Goal: Information Seeking & Learning: Learn about a topic

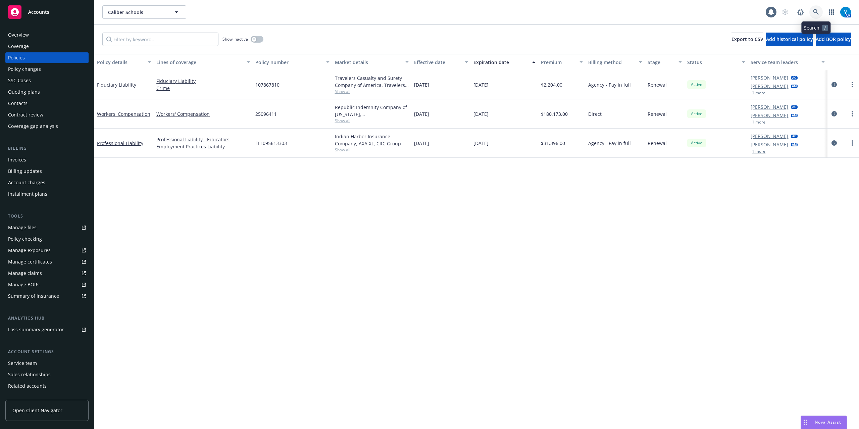
click at [821, 12] on link at bounding box center [815, 11] width 13 height 13
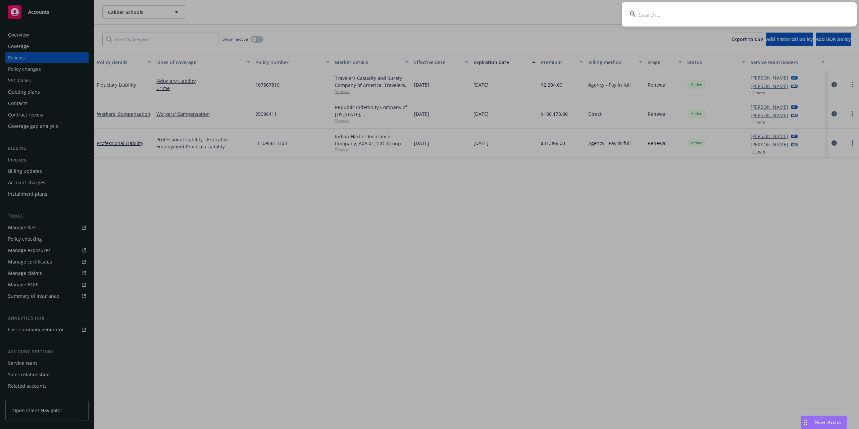
click at [707, 13] on input at bounding box center [739, 14] width 235 height 24
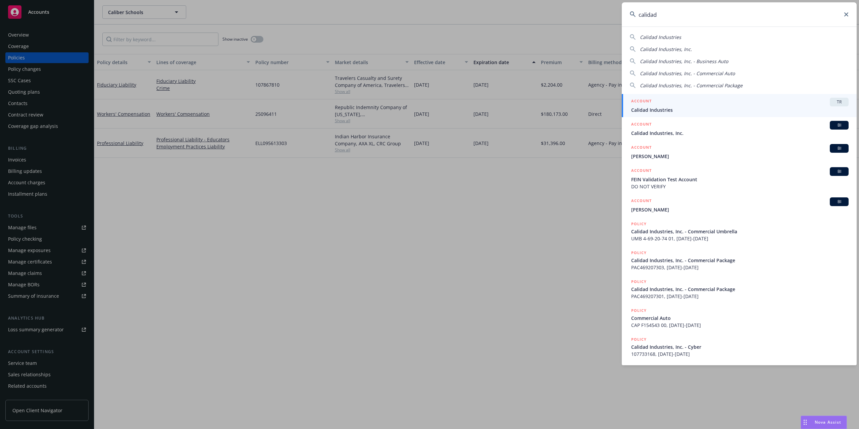
type input "calidad"
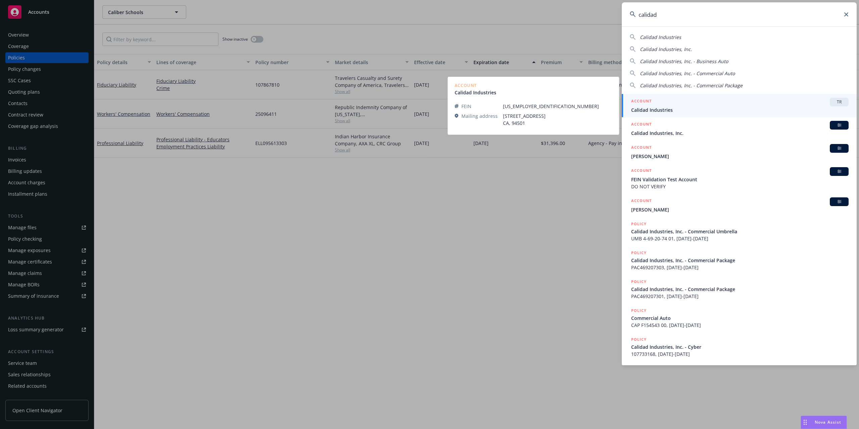
click at [682, 93] on div "Calidad Industries Calidad Industries, Inc. Calidad Industries, Inc. - Business…" at bounding box center [739, 196] width 235 height 339
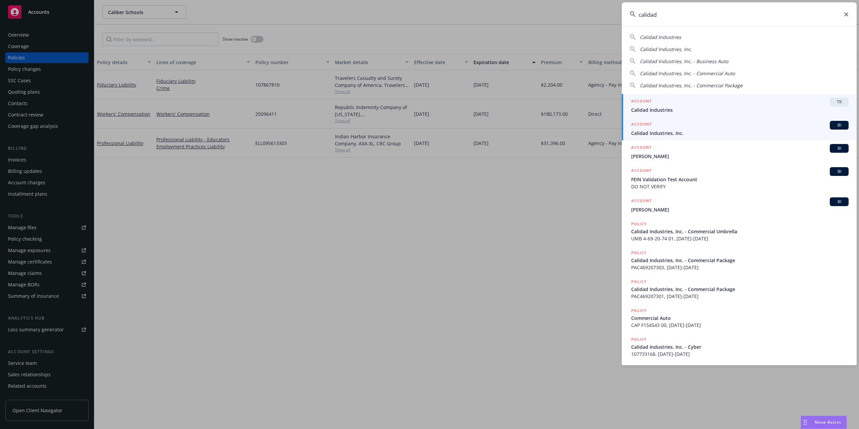
click at [672, 134] on span "Calidad Industries, Inc." at bounding box center [739, 133] width 217 height 7
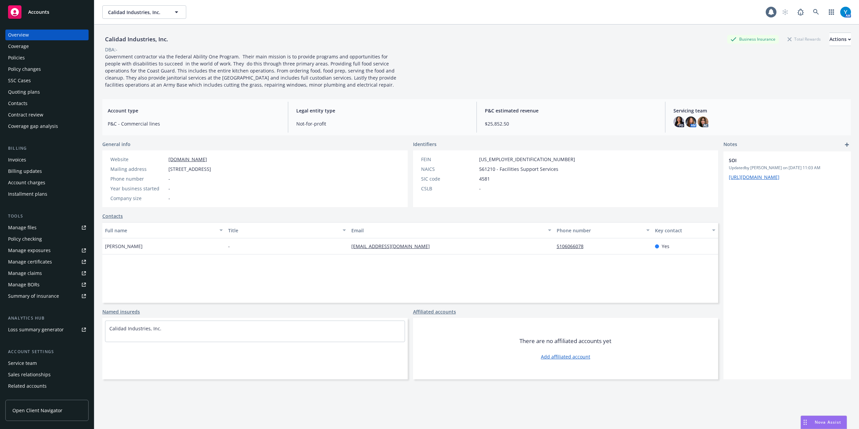
click at [24, 48] on div "Coverage" at bounding box center [18, 46] width 21 height 11
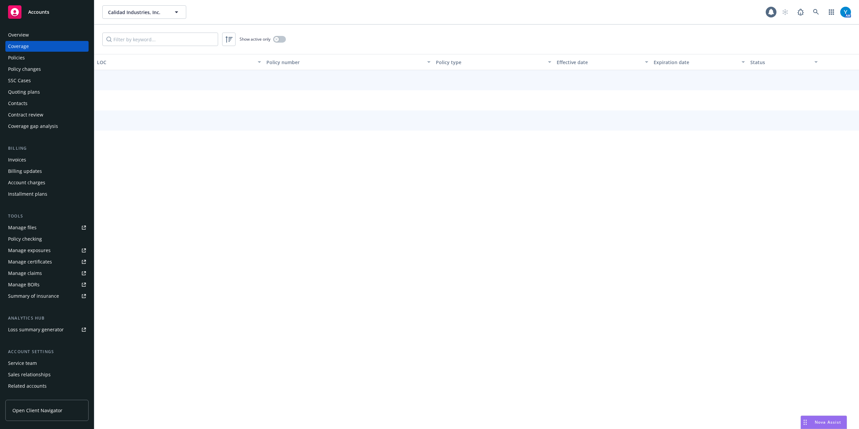
click at [23, 57] on div "Policies" at bounding box center [16, 57] width 17 height 11
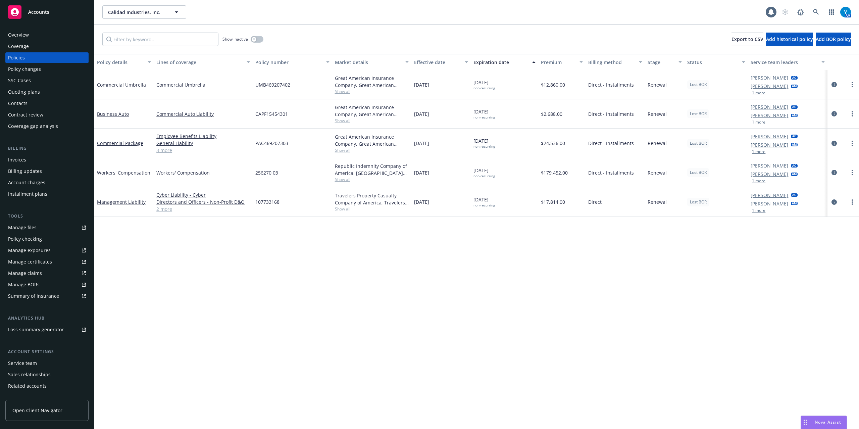
click at [36, 35] on div "Overview" at bounding box center [47, 35] width 78 height 11
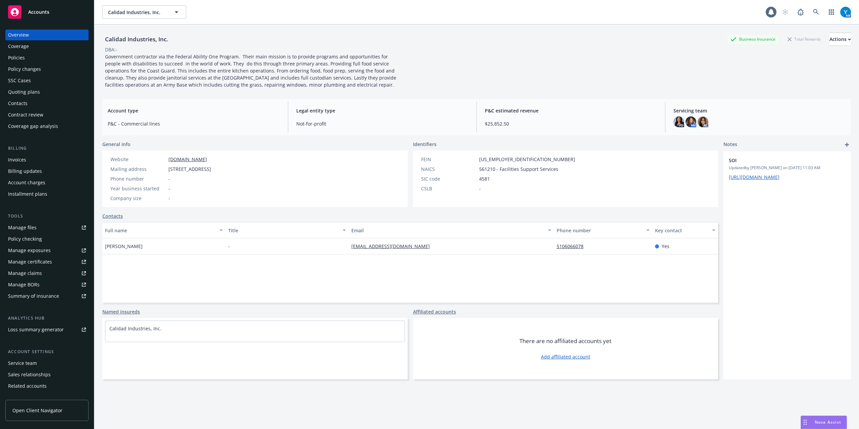
click at [25, 55] on div "Policies" at bounding box center [47, 57] width 78 height 11
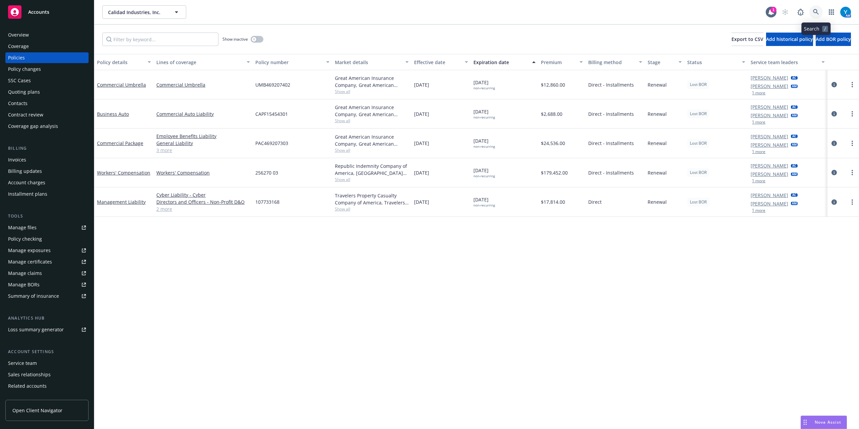
click at [815, 10] on icon at bounding box center [816, 12] width 6 height 6
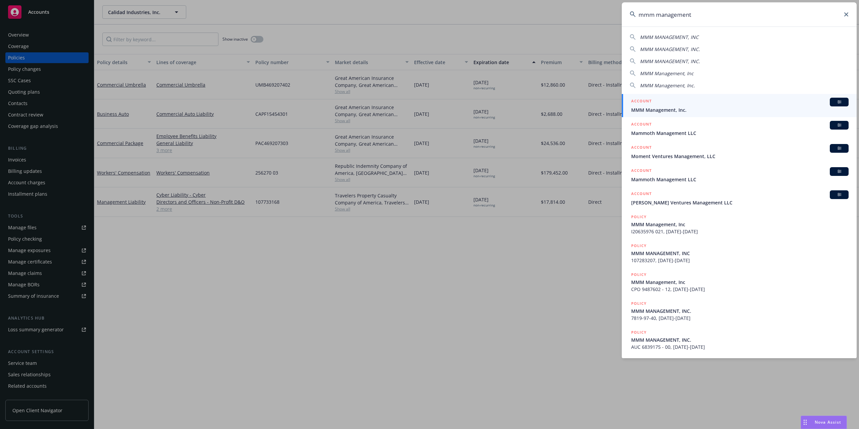
type input "mmm management"
click at [656, 104] on div "ACCOUNT BI" at bounding box center [739, 102] width 217 height 9
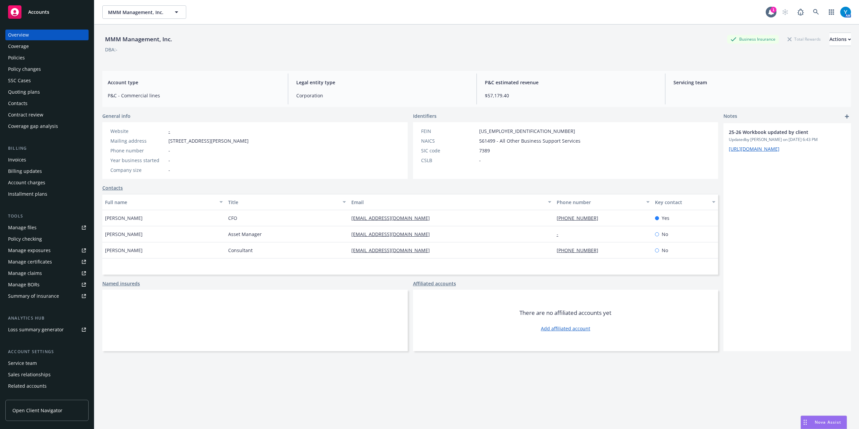
click at [19, 55] on div "Policies" at bounding box center [16, 57] width 17 height 11
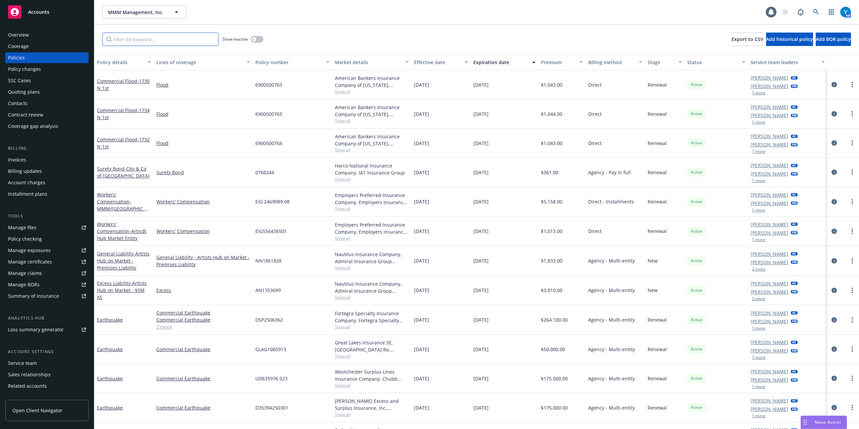
click at [137, 40] on input "Filter by keyword..." at bounding box center [160, 39] width 116 height 13
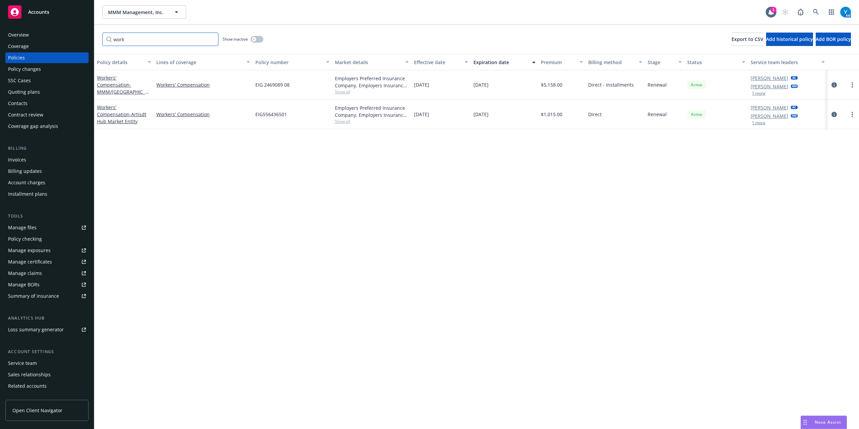
type input "work"
click at [260, 42] on button "button" at bounding box center [257, 39] width 13 height 7
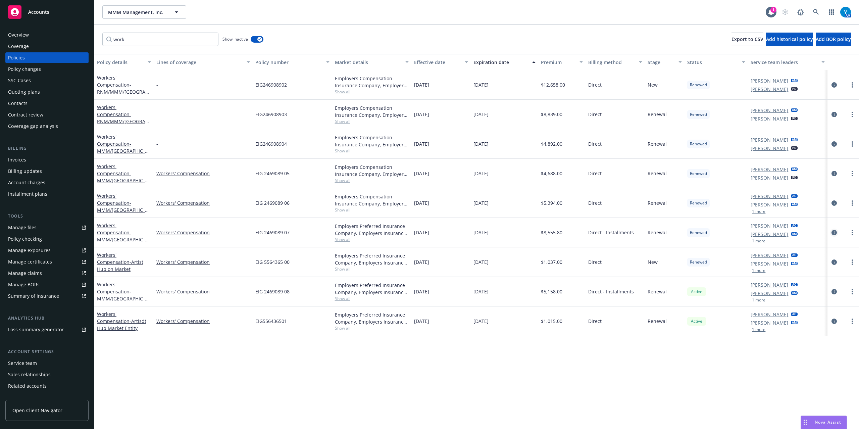
click at [834, 230] on icon "circleInformation" at bounding box center [833, 232] width 5 height 5
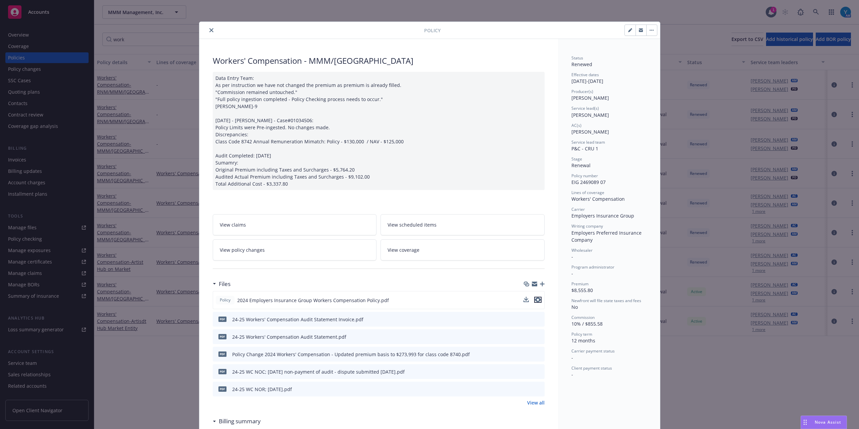
click at [535, 299] on icon "preview file" at bounding box center [538, 299] width 6 height 5
click at [209, 30] on icon "close" at bounding box center [211, 30] width 4 height 4
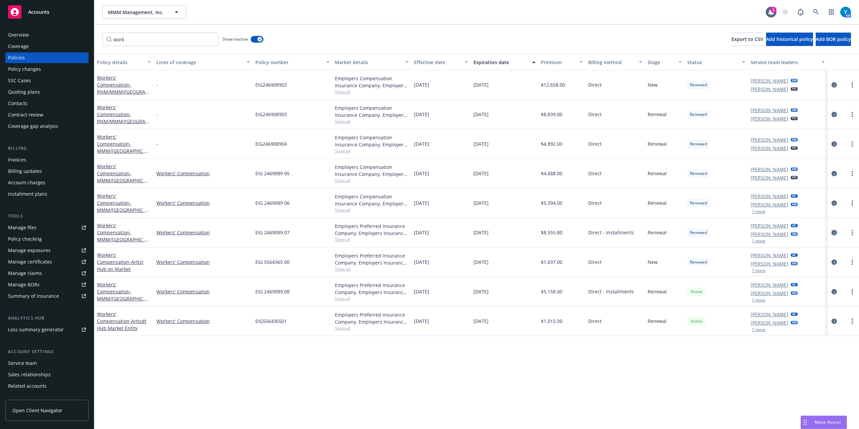
click at [834, 230] on icon "circleInformation" at bounding box center [833, 232] width 5 height 5
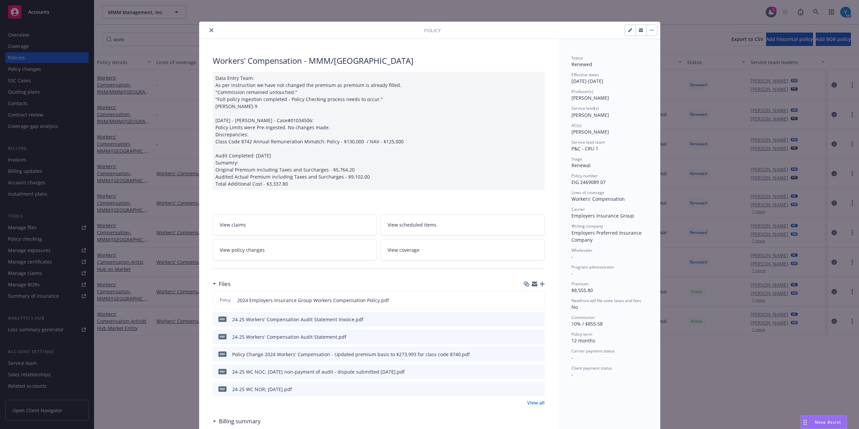
scroll to position [20, 0]
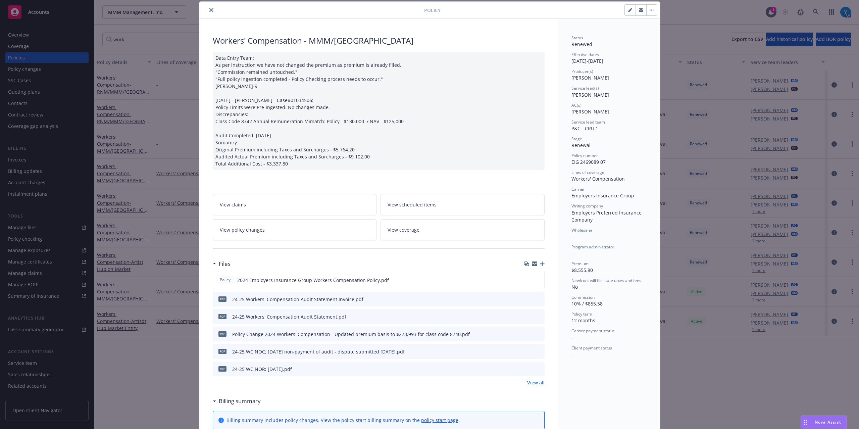
click at [246, 230] on span "View policy changes" at bounding box center [242, 229] width 45 height 7
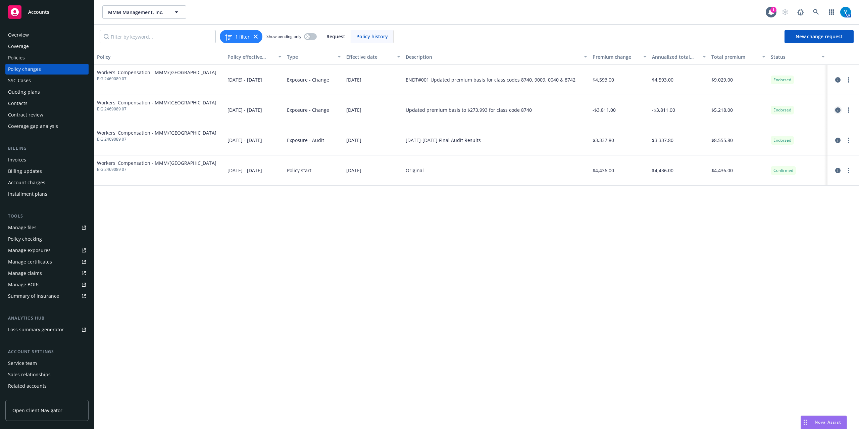
click at [835, 110] on icon "circleInformation" at bounding box center [837, 109] width 5 height 5
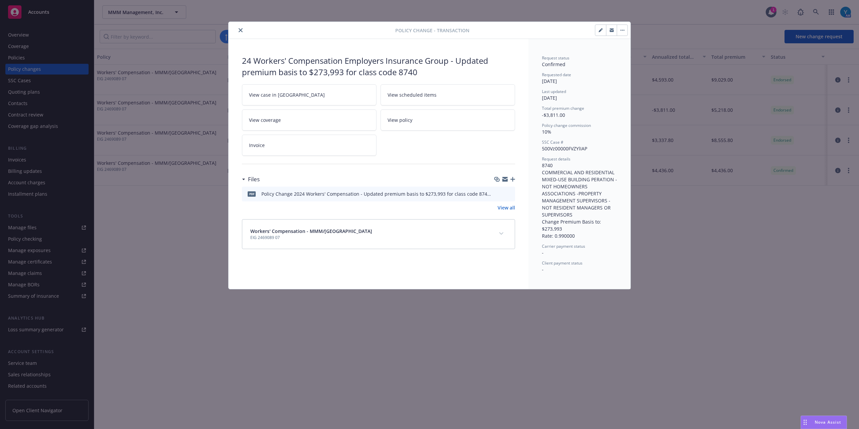
click at [510, 195] on icon "preview file" at bounding box center [509, 193] width 6 height 5
click at [242, 30] on icon "close" at bounding box center [241, 30] width 4 height 4
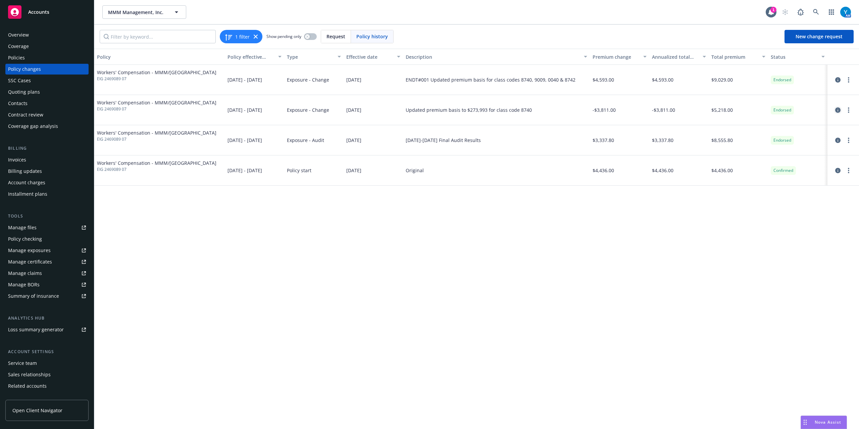
click at [838, 110] on icon "circleInformation" at bounding box center [837, 109] width 5 height 5
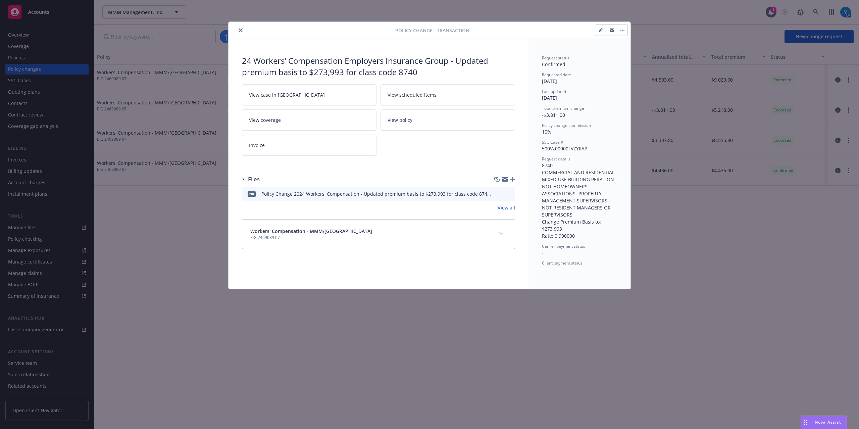
click at [238, 31] on button "close" at bounding box center [241, 30] width 8 height 8
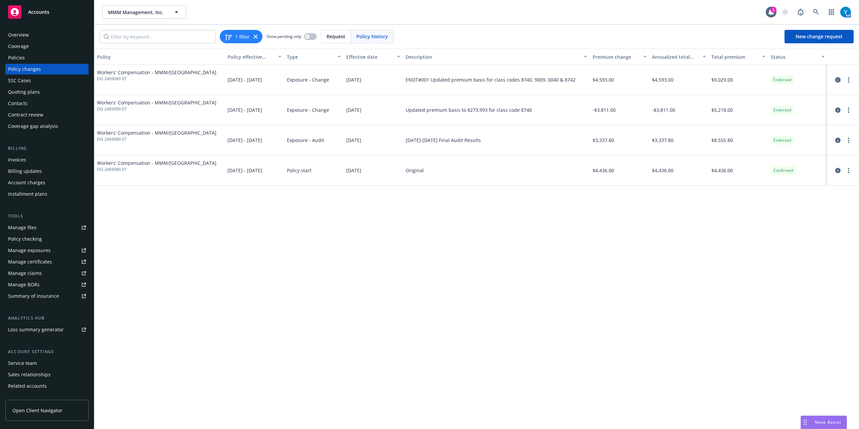
click at [839, 80] on icon "circleInformation" at bounding box center [837, 79] width 5 height 5
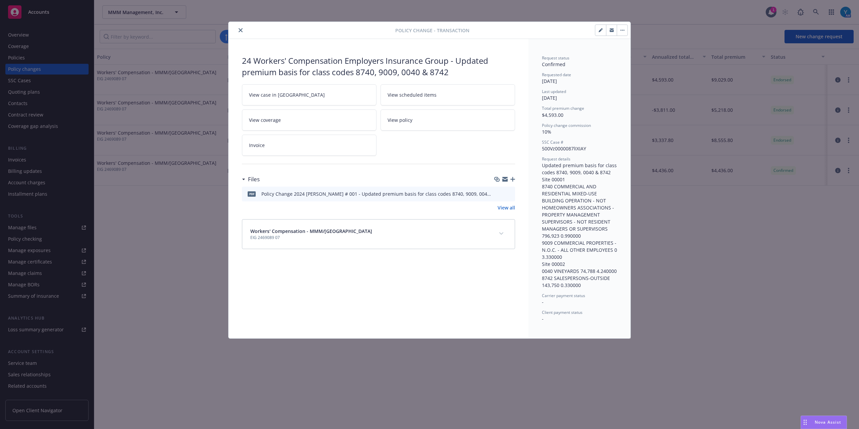
click at [242, 31] on icon "close" at bounding box center [241, 30] width 4 height 4
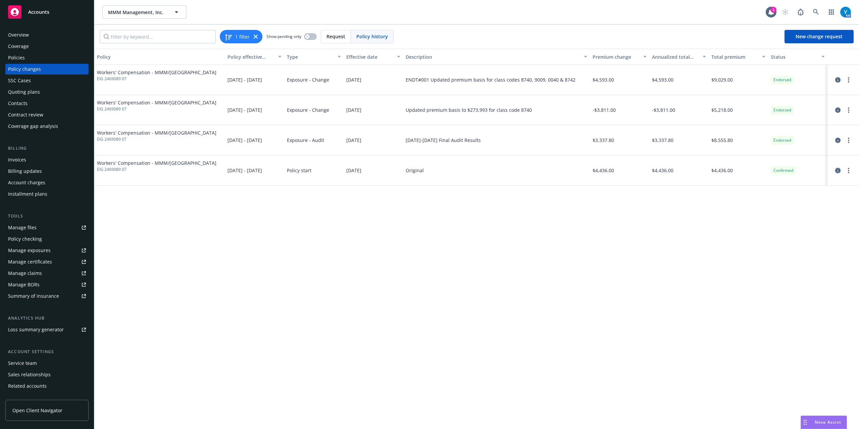
click at [838, 170] on icon "circleInformation" at bounding box center [837, 170] width 5 height 5
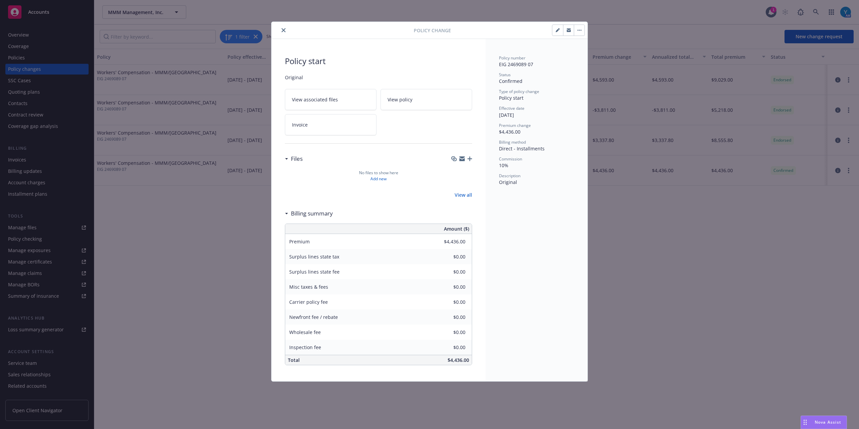
click at [282, 31] on icon "close" at bounding box center [283, 30] width 4 height 4
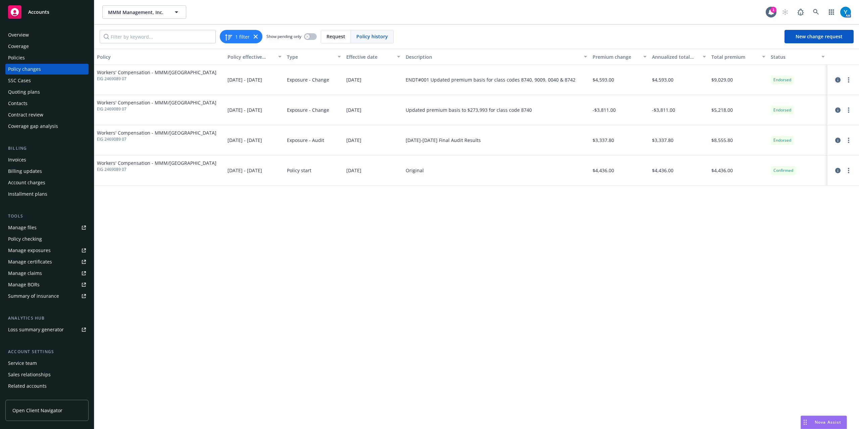
click at [839, 80] on icon "circleInformation" at bounding box center [837, 79] width 5 height 5
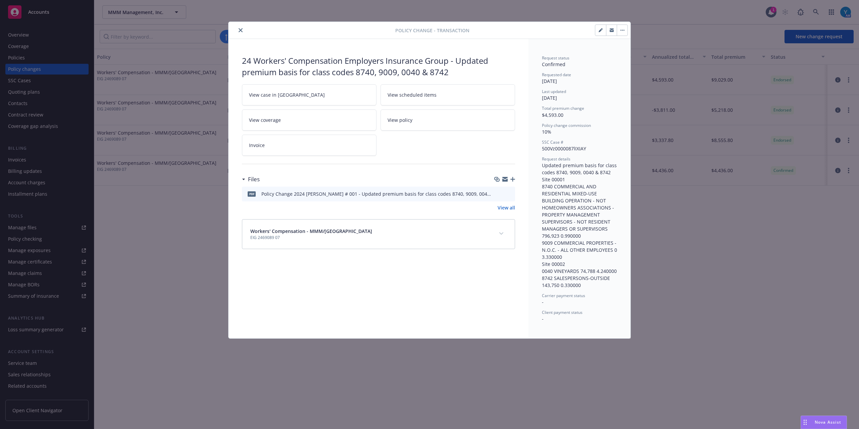
click at [509, 194] on icon "preview file" at bounding box center [509, 193] width 6 height 5
click at [240, 31] on icon "close" at bounding box center [241, 30] width 4 height 4
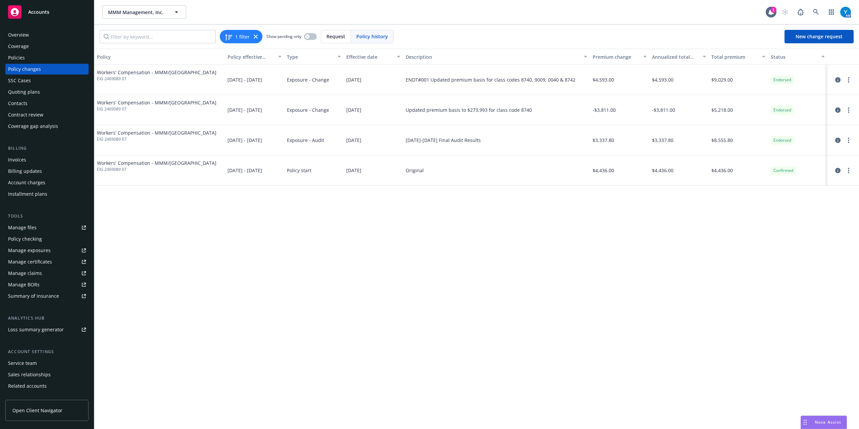
click at [17, 54] on div "Policies" at bounding box center [16, 57] width 17 height 11
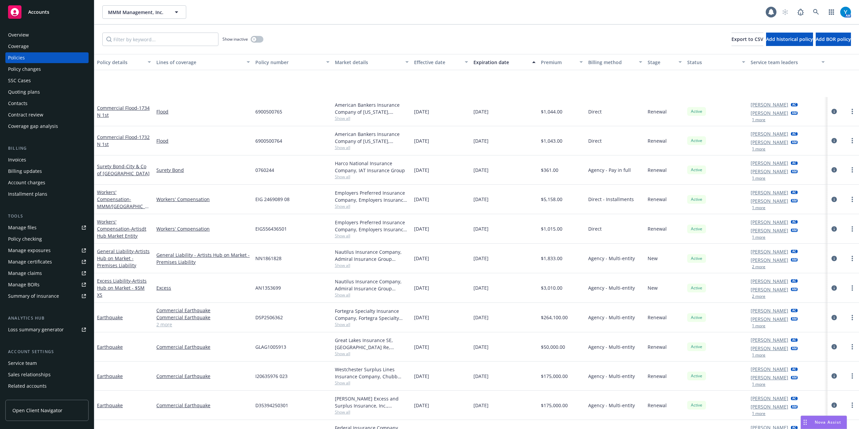
scroll to position [97, 0]
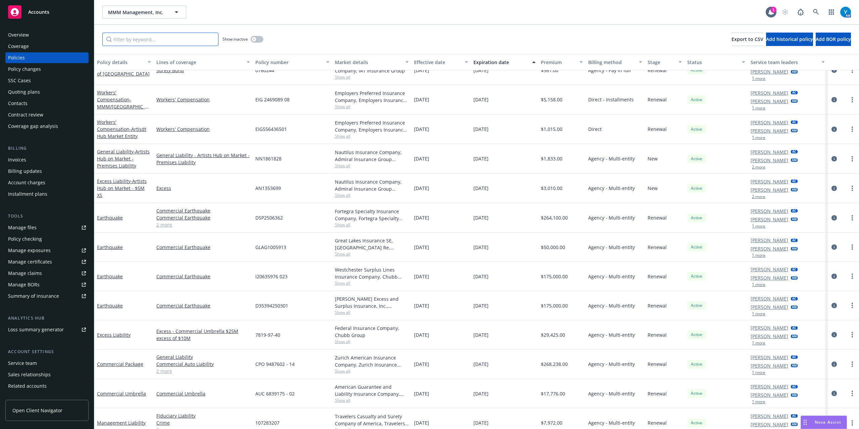
click at [153, 43] on input "Filter by keyword..." at bounding box center [160, 39] width 116 height 13
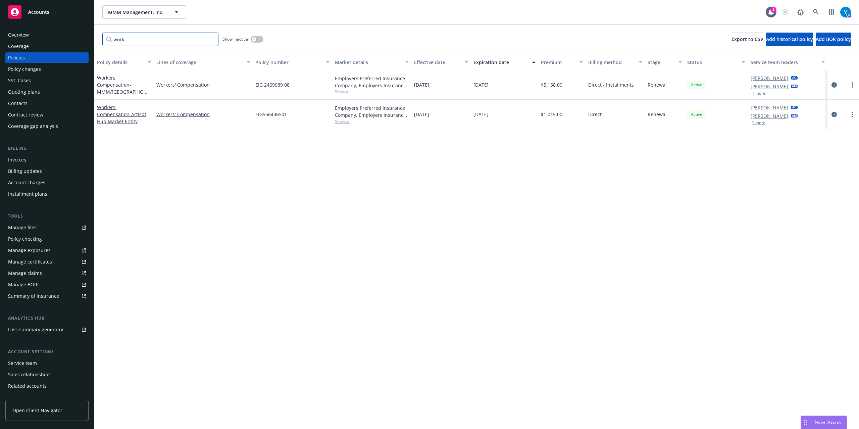
scroll to position [0, 0]
type input "work"
click at [37, 69] on div "Policy changes" at bounding box center [24, 69] width 33 height 11
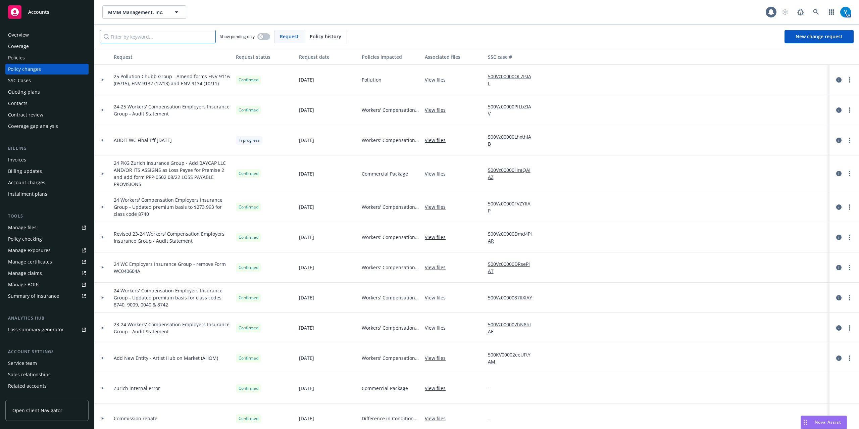
click at [140, 38] on input "Filter by keyword..." at bounding box center [158, 36] width 116 height 13
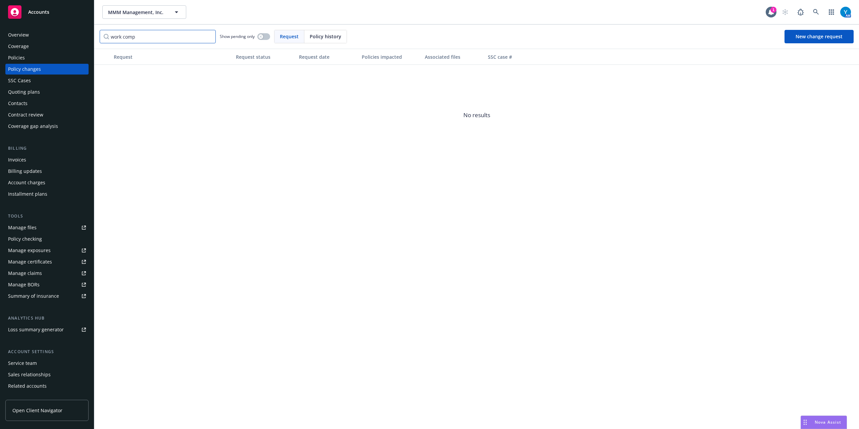
type input "work comp"
click at [44, 60] on div "Policies" at bounding box center [47, 57] width 78 height 11
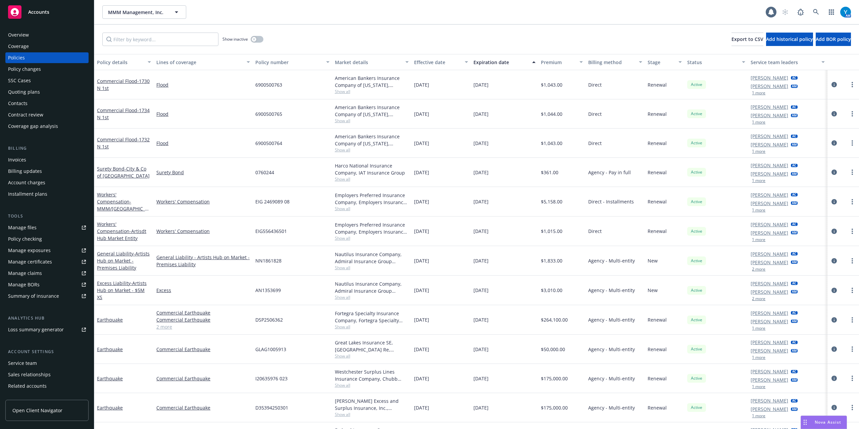
click at [258, 43] on div "Show inactive" at bounding box center [242, 39] width 41 height 13
click at [260, 39] on button "button" at bounding box center [257, 39] width 13 height 7
click at [141, 42] on input "Filter by keyword..." at bounding box center [160, 39] width 116 height 13
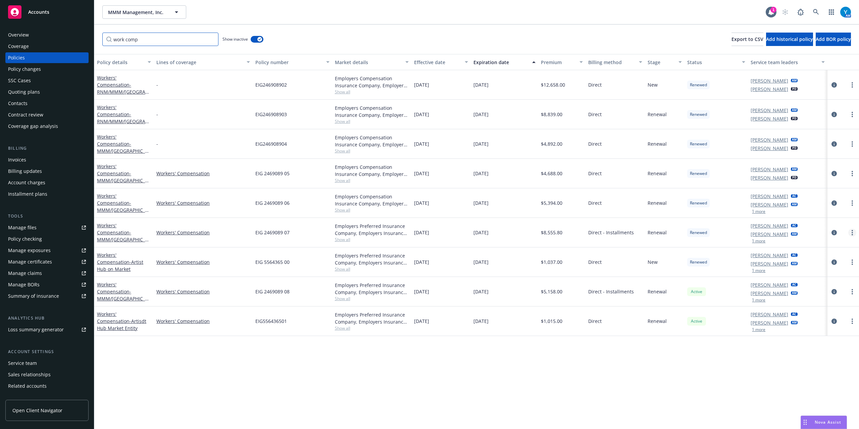
type input "work comp"
click at [852, 230] on icon "more" at bounding box center [852, 232] width 1 height 5
click at [835, 230] on icon "circleInformation" at bounding box center [833, 232] width 5 height 5
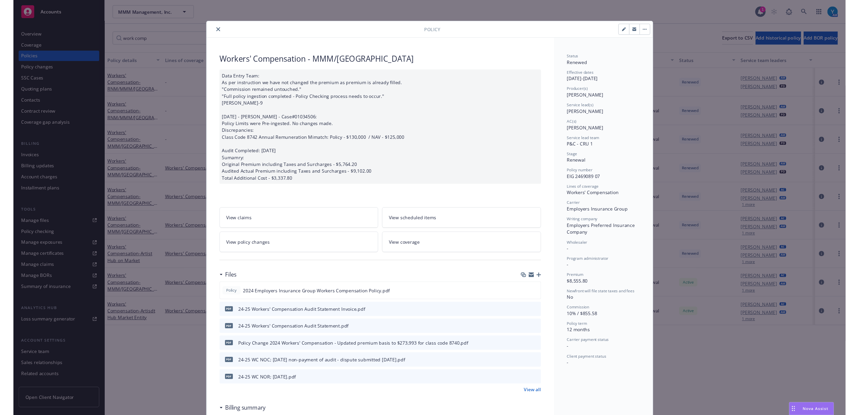
scroll to position [20, 0]
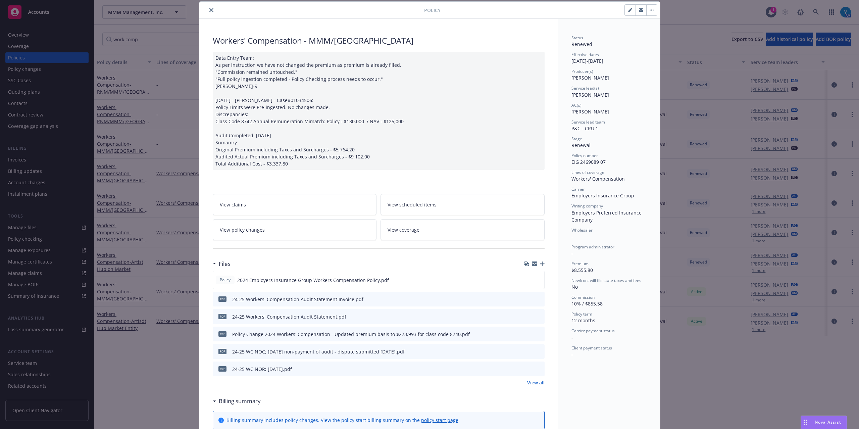
click at [313, 237] on link "View policy changes" at bounding box center [295, 229] width 164 height 21
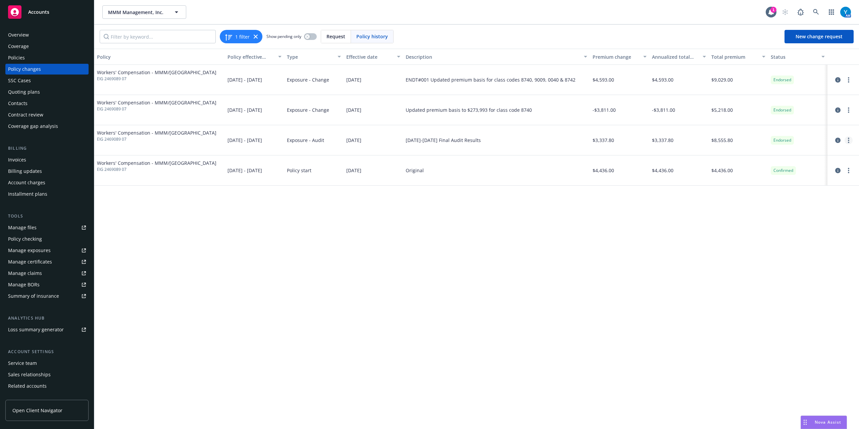
click at [848, 141] on circle "more" at bounding box center [848, 140] width 1 height 1
click at [778, 153] on link "Copy logging email" at bounding box center [794, 154] width 115 height 13
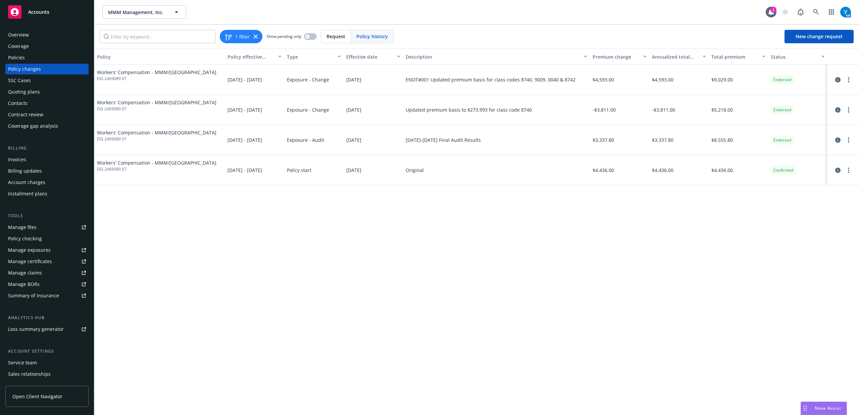
click at [44, 59] on div "Policies" at bounding box center [47, 57] width 78 height 11
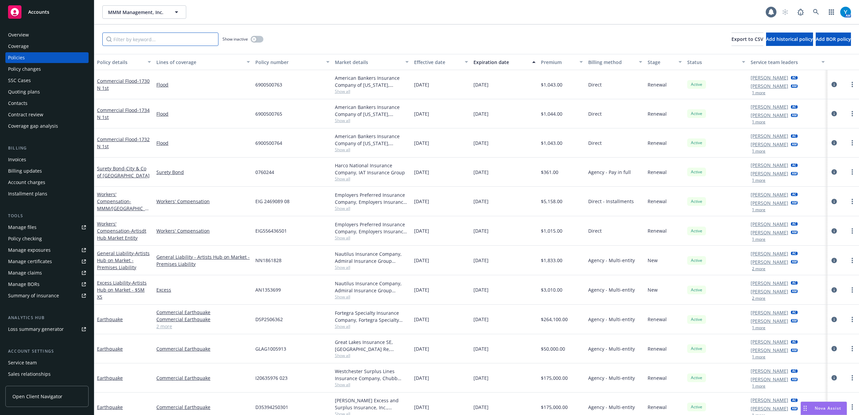
click at [133, 37] on input "Filter by keyword..." at bounding box center [160, 39] width 116 height 13
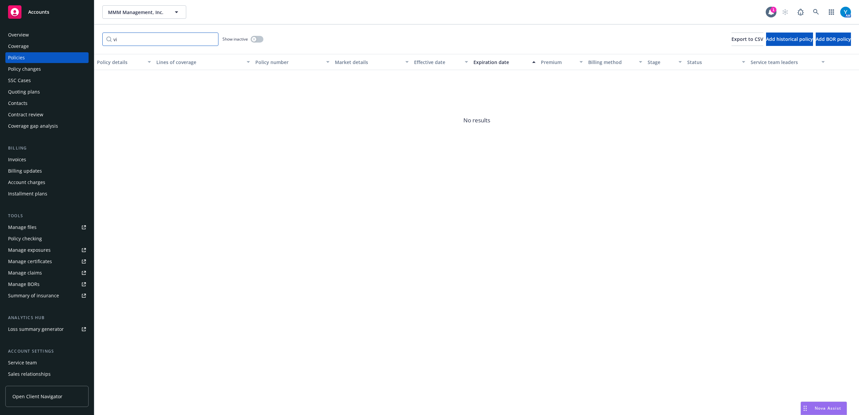
type input "v"
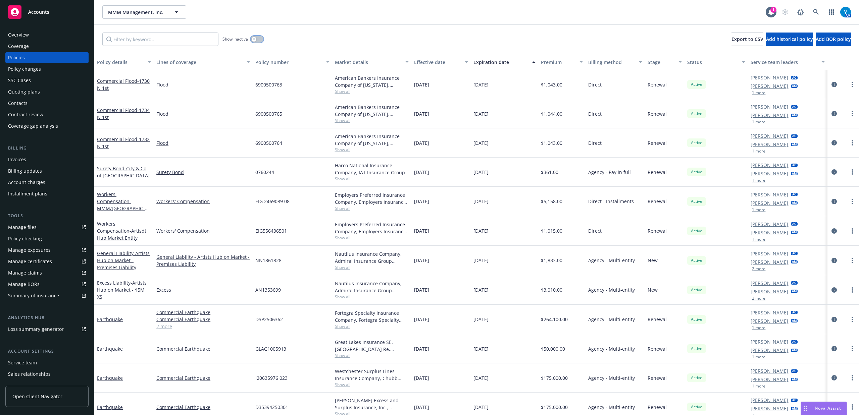
click at [257, 38] on button "button" at bounding box center [257, 39] width 13 height 7
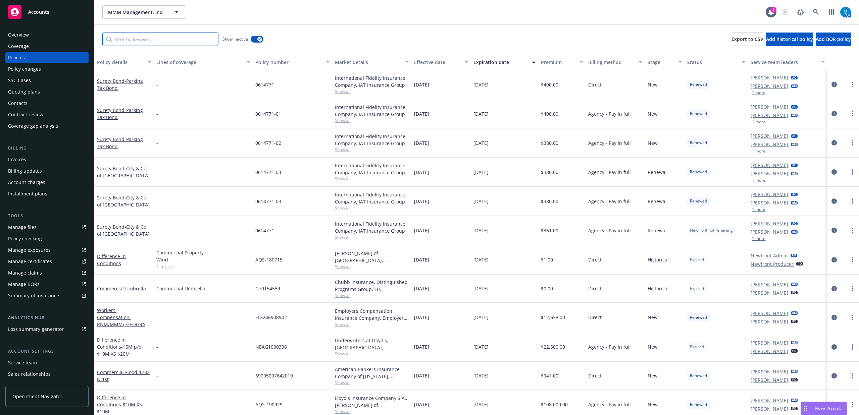
click at [156, 38] on input "Filter by keyword..." at bounding box center [160, 39] width 116 height 13
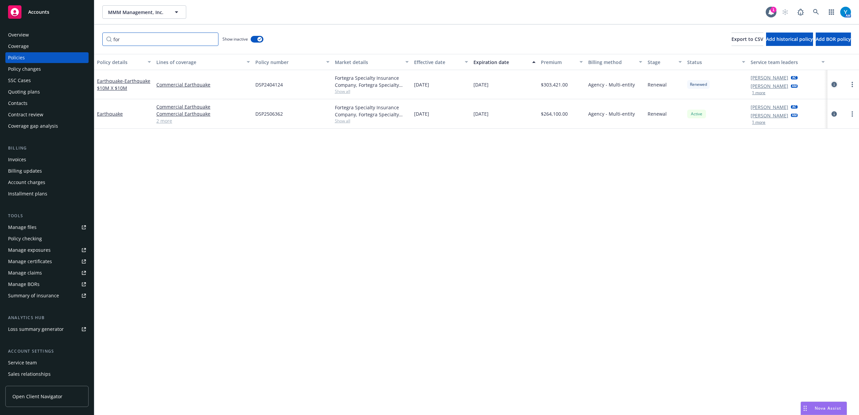
type input "for"
click at [835, 83] on icon "circleInformation" at bounding box center [833, 84] width 5 height 5
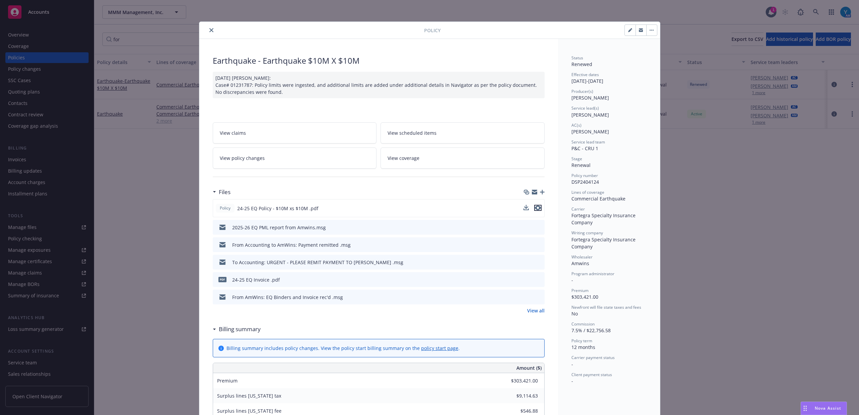
click at [535, 207] on icon "preview file" at bounding box center [538, 208] width 6 height 5
click at [211, 32] on button "close" at bounding box center [211, 30] width 8 height 8
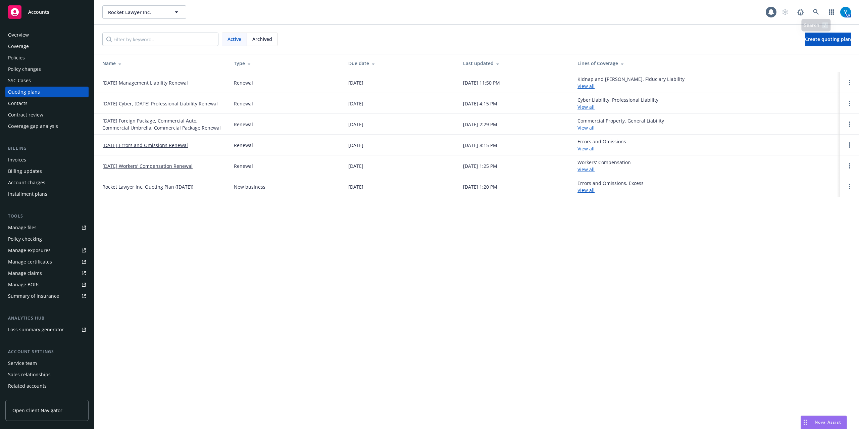
drag, startPoint x: 810, startPoint y: 3, endPoint x: 813, endPoint y: 8, distance: 6.2
click at [811, 6] on div "Rocket Lawyer Inc. Rocket Lawyer Inc. 1 AM" at bounding box center [476, 12] width 765 height 24
click at [815, 12] on icon at bounding box center [816, 12] width 6 height 6
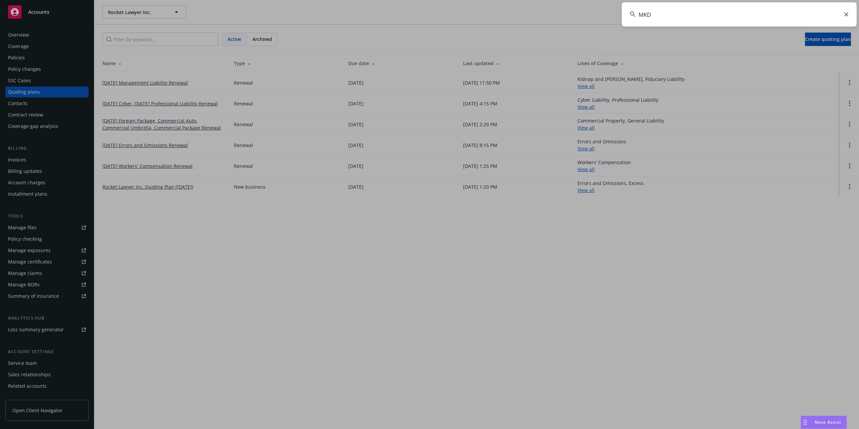
type input "MKD"
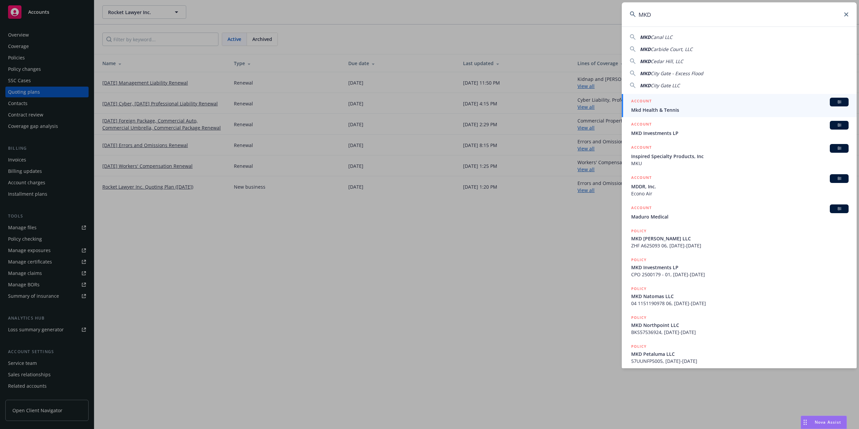
drag, startPoint x: 668, startPoint y: 134, endPoint x: 673, endPoint y: 131, distance: 5.7
click at [668, 134] on span "MKD Investments LP" at bounding box center [739, 133] width 217 height 7
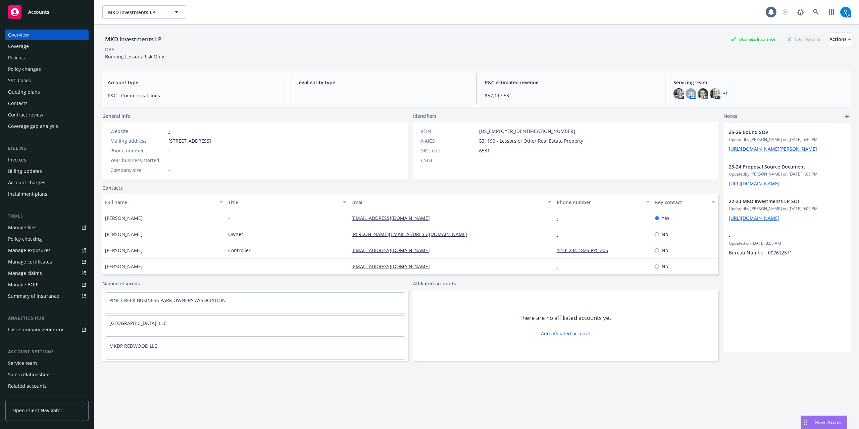
click at [48, 55] on div "Policies" at bounding box center [47, 57] width 78 height 11
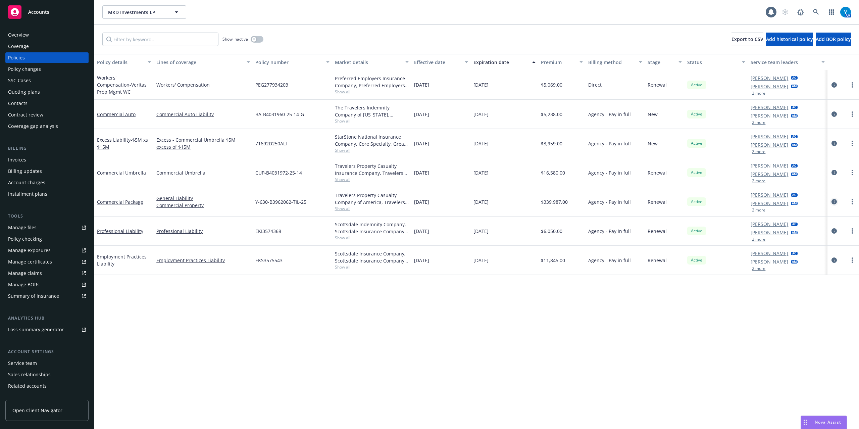
click at [834, 202] on icon "circleInformation" at bounding box center [833, 201] width 5 height 5
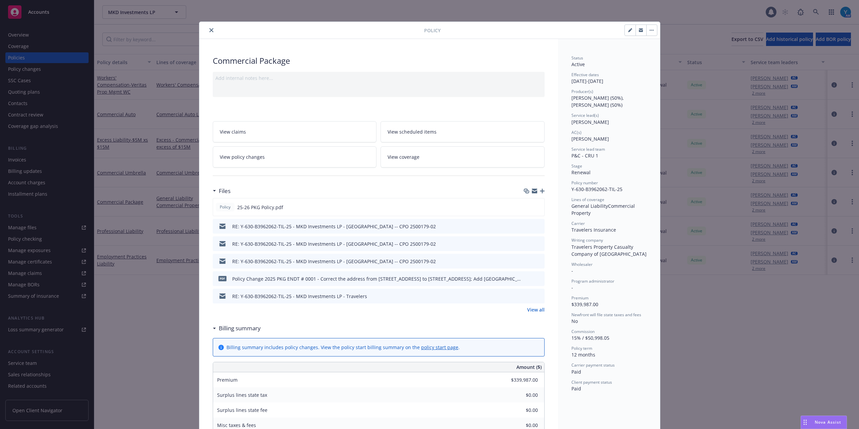
click at [292, 162] on link "View policy changes" at bounding box center [295, 156] width 164 height 21
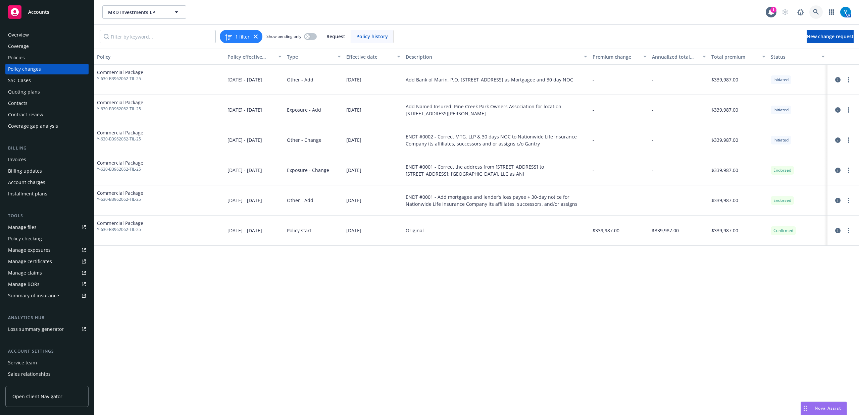
click at [813, 11] on icon at bounding box center [816, 12] width 6 height 6
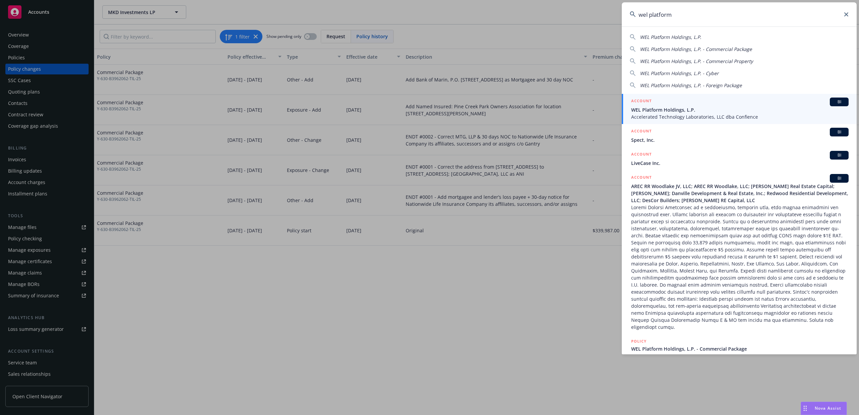
type input "wel platform"
click at [696, 112] on span "WEL Platform Holdings, L.P." at bounding box center [739, 109] width 217 height 7
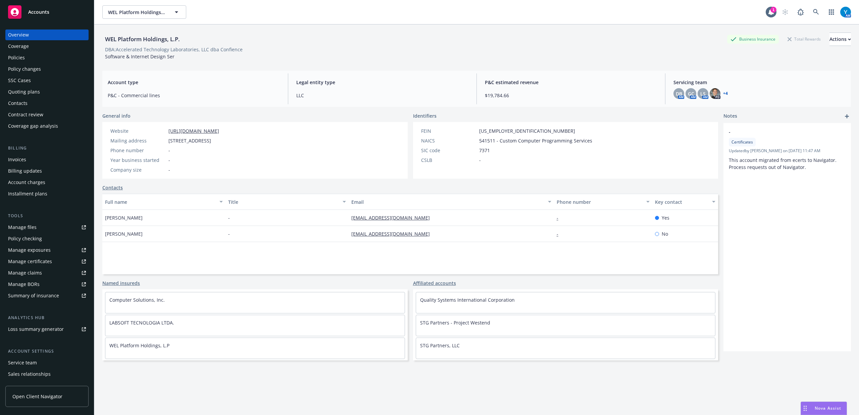
click at [23, 55] on div "Policies" at bounding box center [16, 57] width 17 height 11
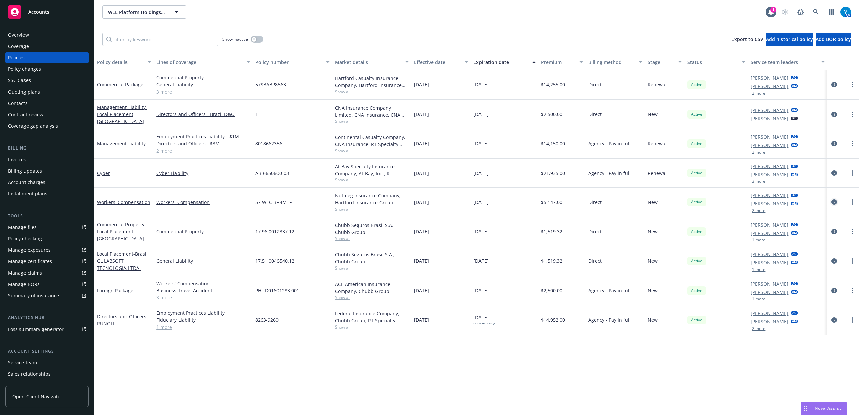
click at [831, 201] on icon "circleInformation" at bounding box center [833, 202] width 5 height 5
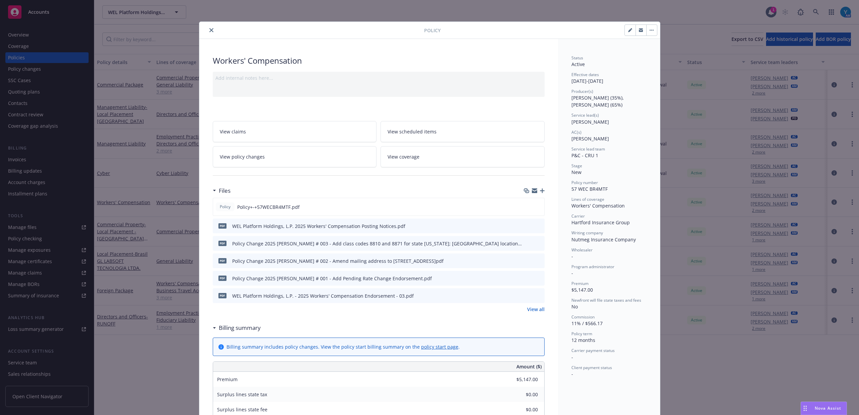
click at [256, 156] on span "View policy changes" at bounding box center [242, 156] width 45 height 7
